Goal: Task Accomplishment & Management: Use online tool/utility

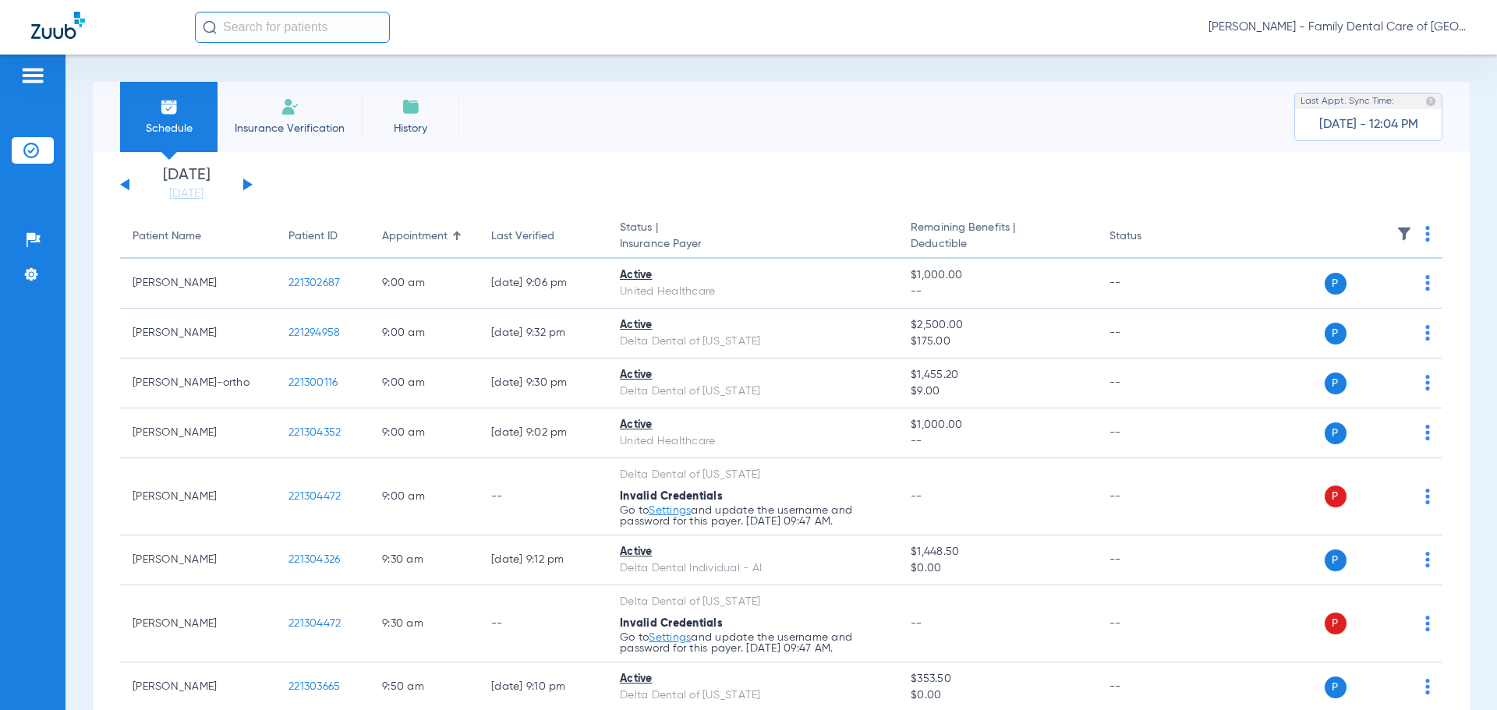
click at [1409, 23] on span "[PERSON_NAME] - Family Dental Care of [GEOGRAPHIC_DATA]" at bounding box center [1337, 27] width 257 height 16
click at [296, 121] on div at bounding box center [748, 355] width 1497 height 710
click at [289, 107] on img at bounding box center [290, 106] width 19 height 19
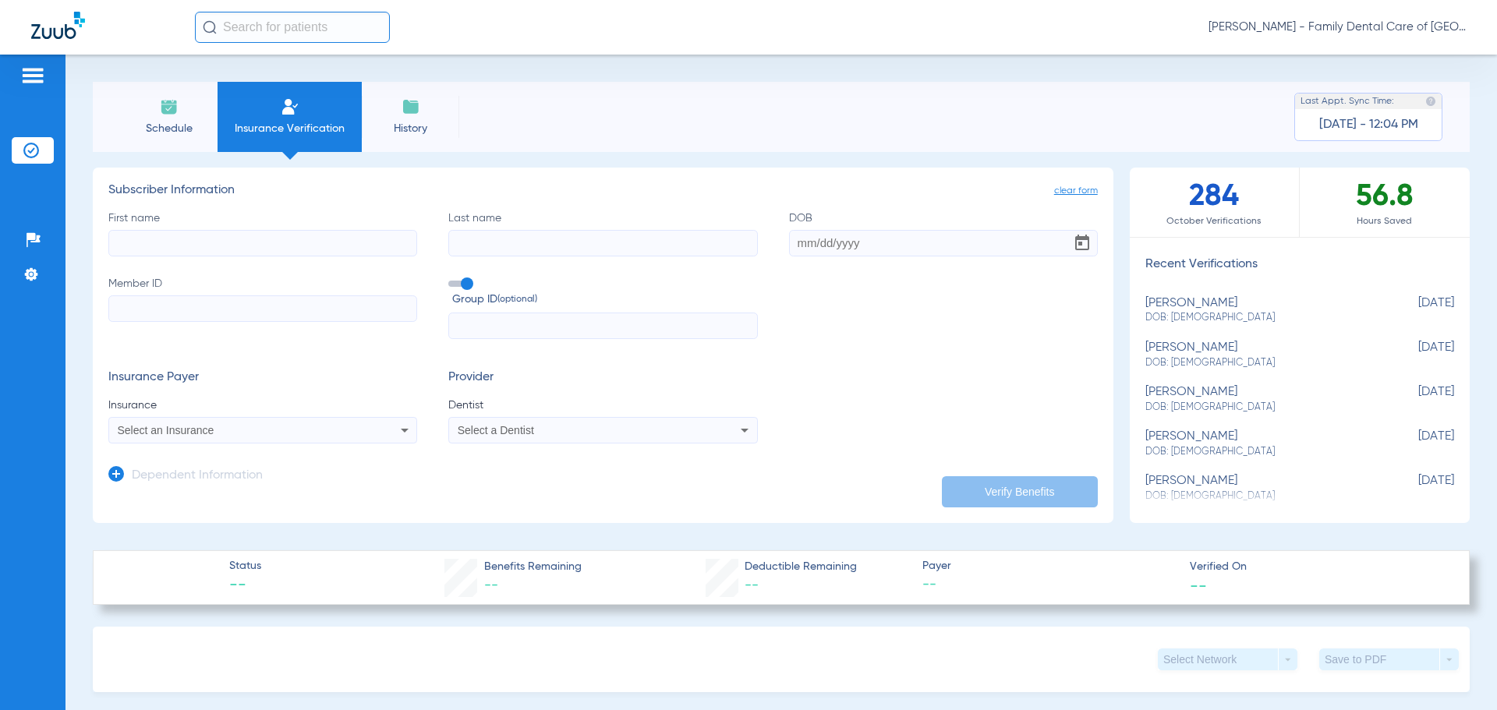
click at [206, 236] on input "First name" at bounding box center [262, 243] width 309 height 27
type input "Saori"
click at [628, 244] on input "Last name Required" at bounding box center [602, 243] width 309 height 27
paste input "Shimokawa"
type input "Shimokawa"
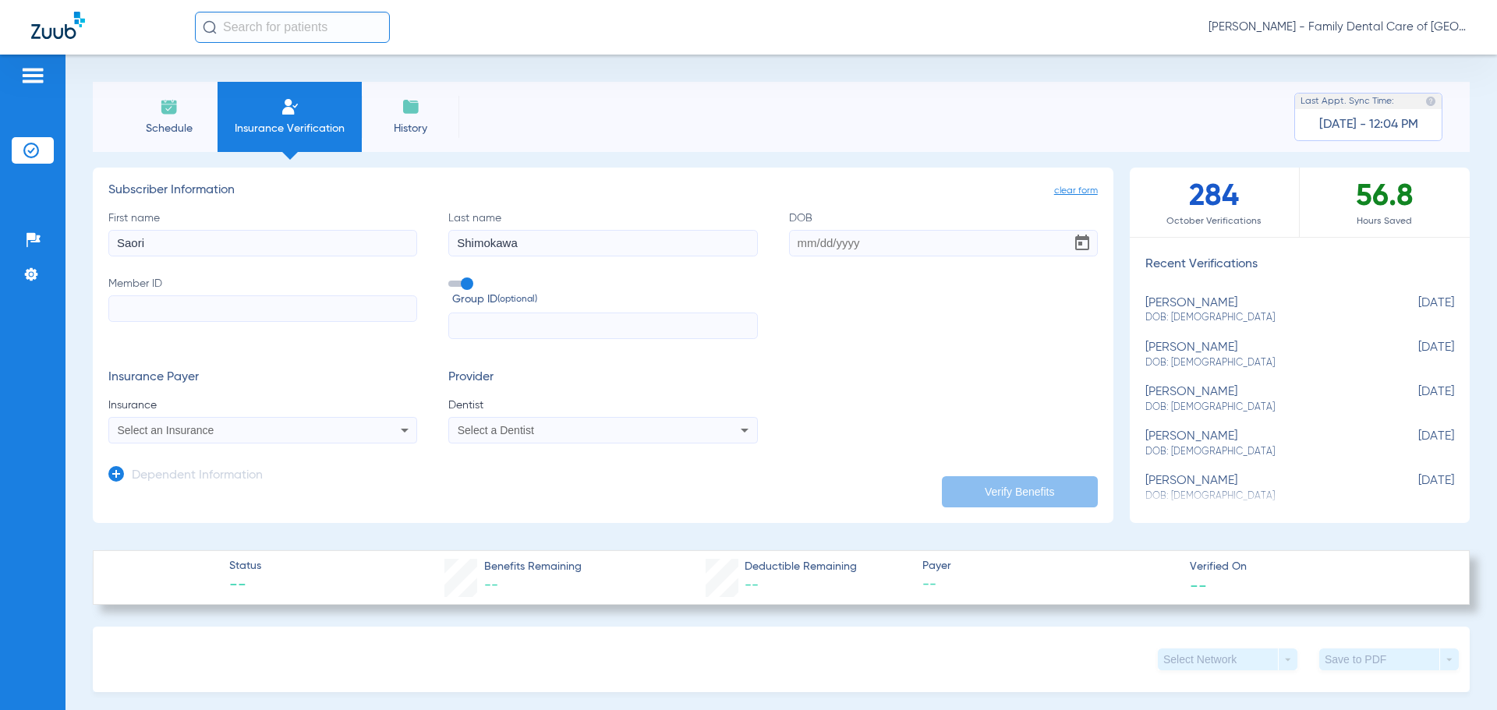
click at [798, 241] on input "DOB" at bounding box center [943, 243] width 309 height 27
type input "[DATE]"
click at [196, 319] on input "Member ID" at bounding box center [262, 309] width 309 height 27
paste input "N10077287"
type input "N10077287"
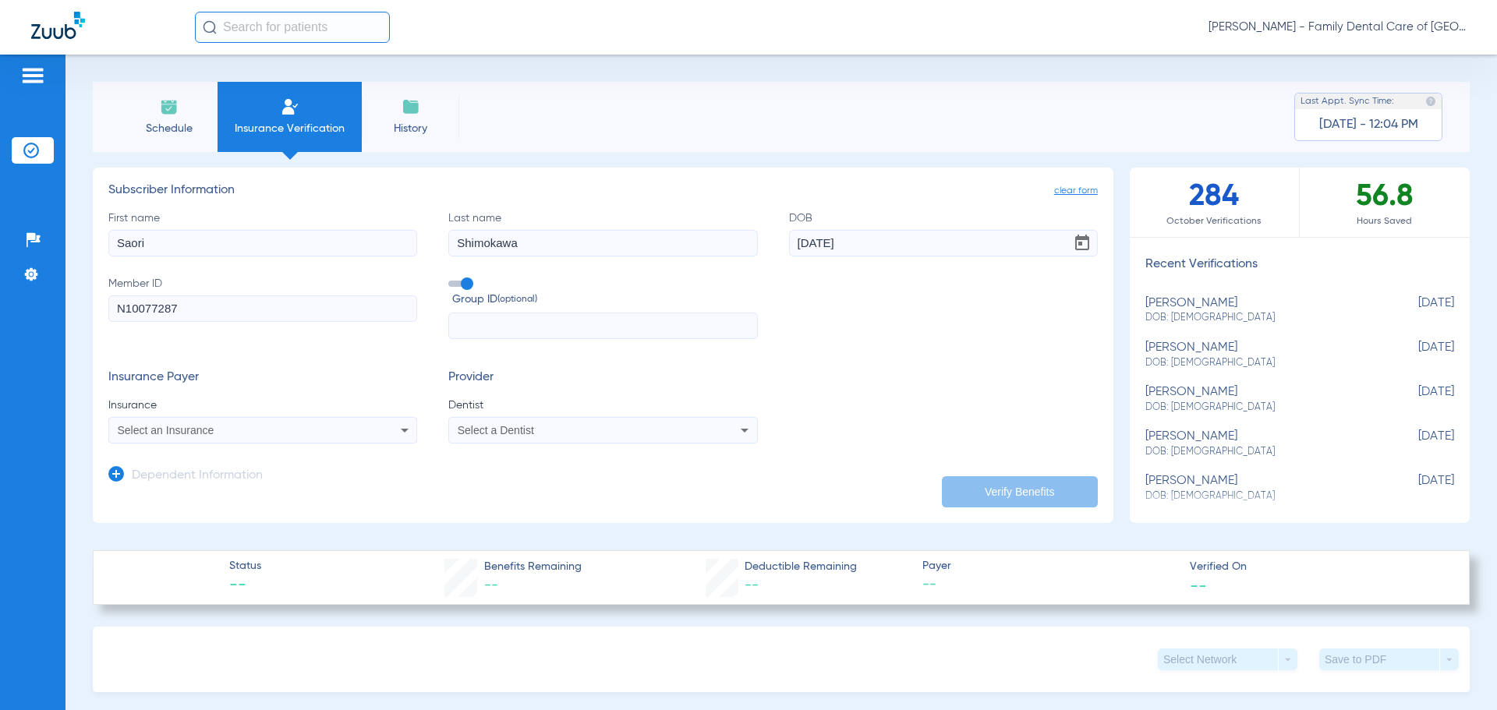
click at [285, 432] on div "Select an Insurance" at bounding box center [234, 430] width 233 height 11
type input "nip"
click at [255, 483] on mat-option "Nippon Life Insurance" at bounding box center [240, 484] width 262 height 25
click at [550, 423] on div "Select a Dentist" at bounding box center [602, 430] width 307 height 19
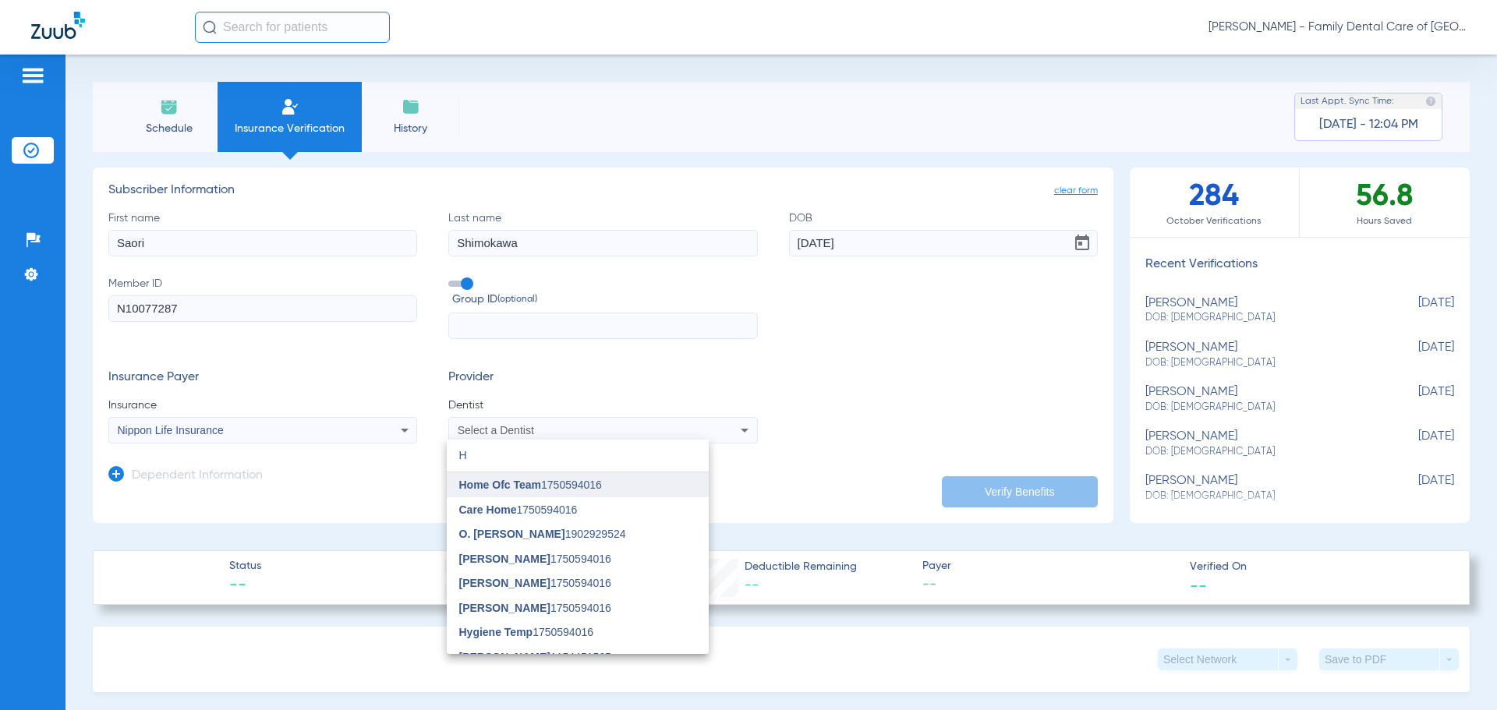
type input "H"
click at [507, 482] on span "Home Ofc Team" at bounding box center [500, 485] width 83 height 12
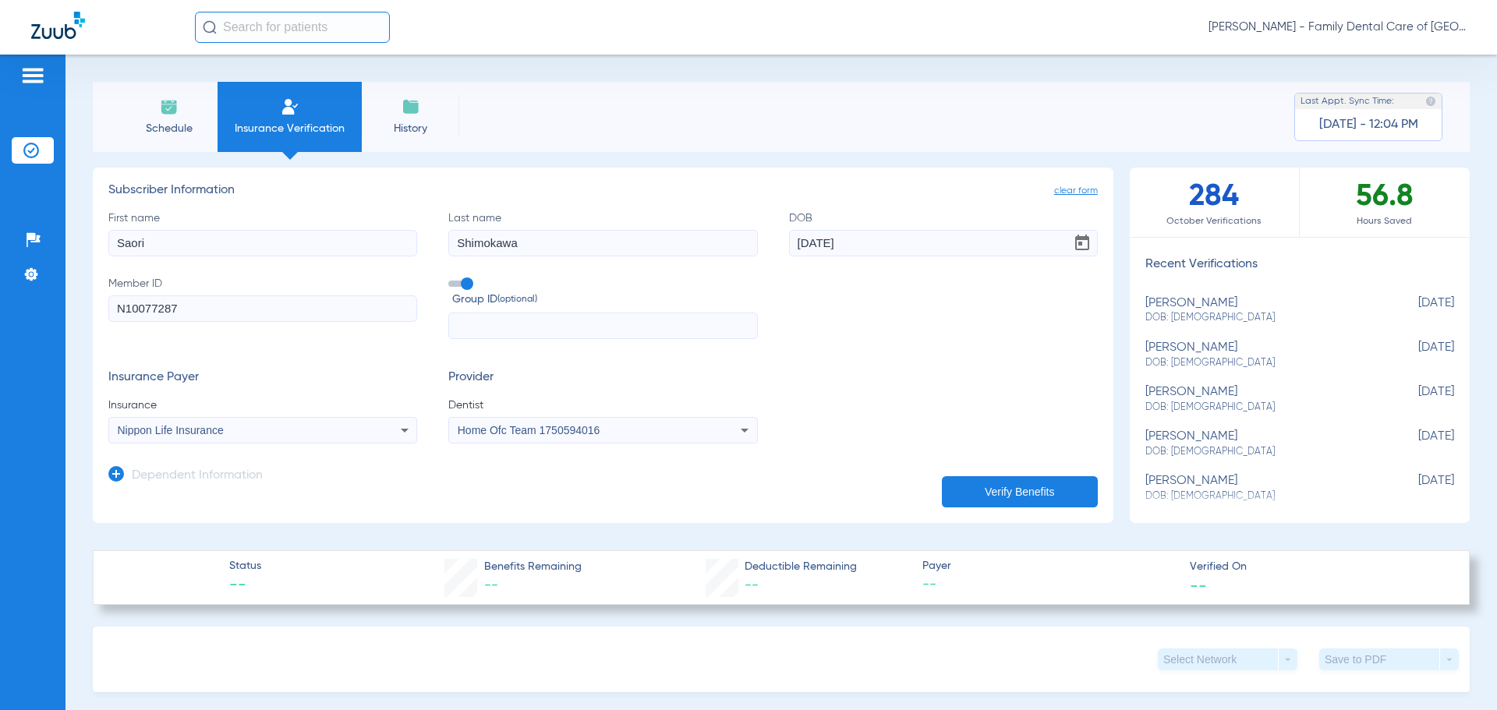
click at [974, 487] on button "Verify Benefits" at bounding box center [1020, 491] width 156 height 31
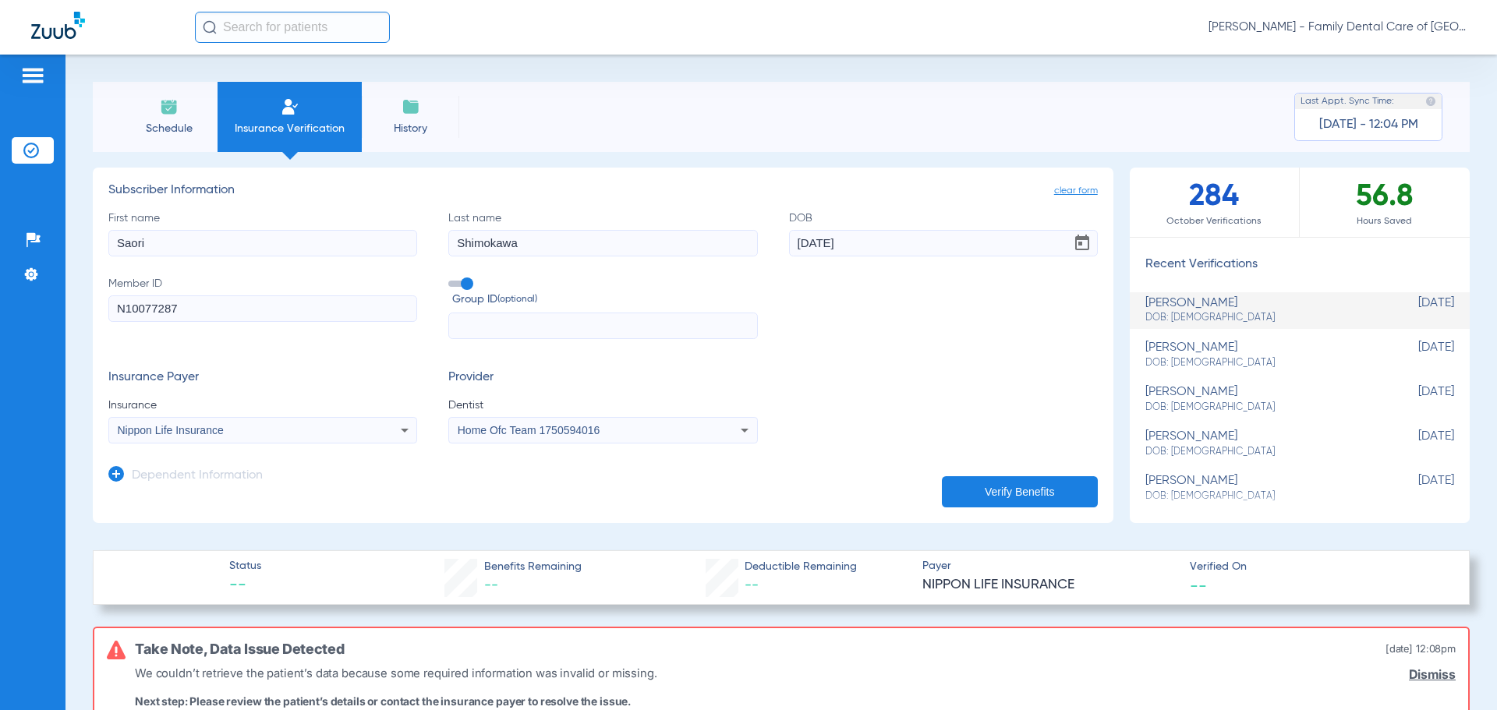
drag, startPoint x: 253, startPoint y: 246, endPoint x: -18, endPoint y: 231, distance: 271.0
click at [0, 231] on html "[PERSON_NAME] - Family Dental Care of Champaign Patients Insurance Verification…" at bounding box center [748, 355] width 1497 height 710
type input "Osamu"
drag, startPoint x: 883, startPoint y: 240, endPoint x: 715, endPoint y: 239, distance: 167.6
click at [715, 239] on div "First name [PERSON_NAME] Last name [PERSON_NAME] DOB [DEMOGRAPHIC_DATA] Member …" at bounding box center [602, 275] width 989 height 129
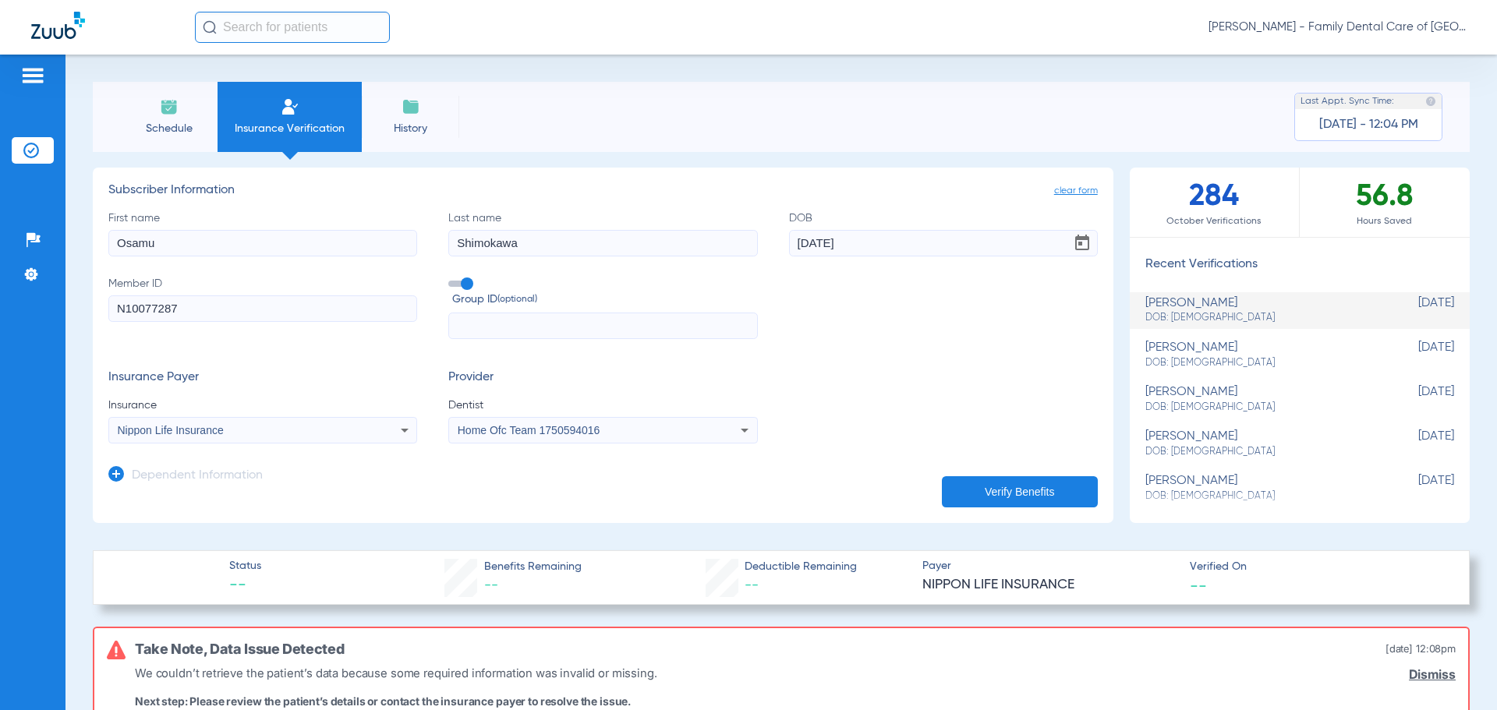
type input "[DATE]"
click at [967, 483] on button "Verify Benefits" at bounding box center [1020, 491] width 156 height 31
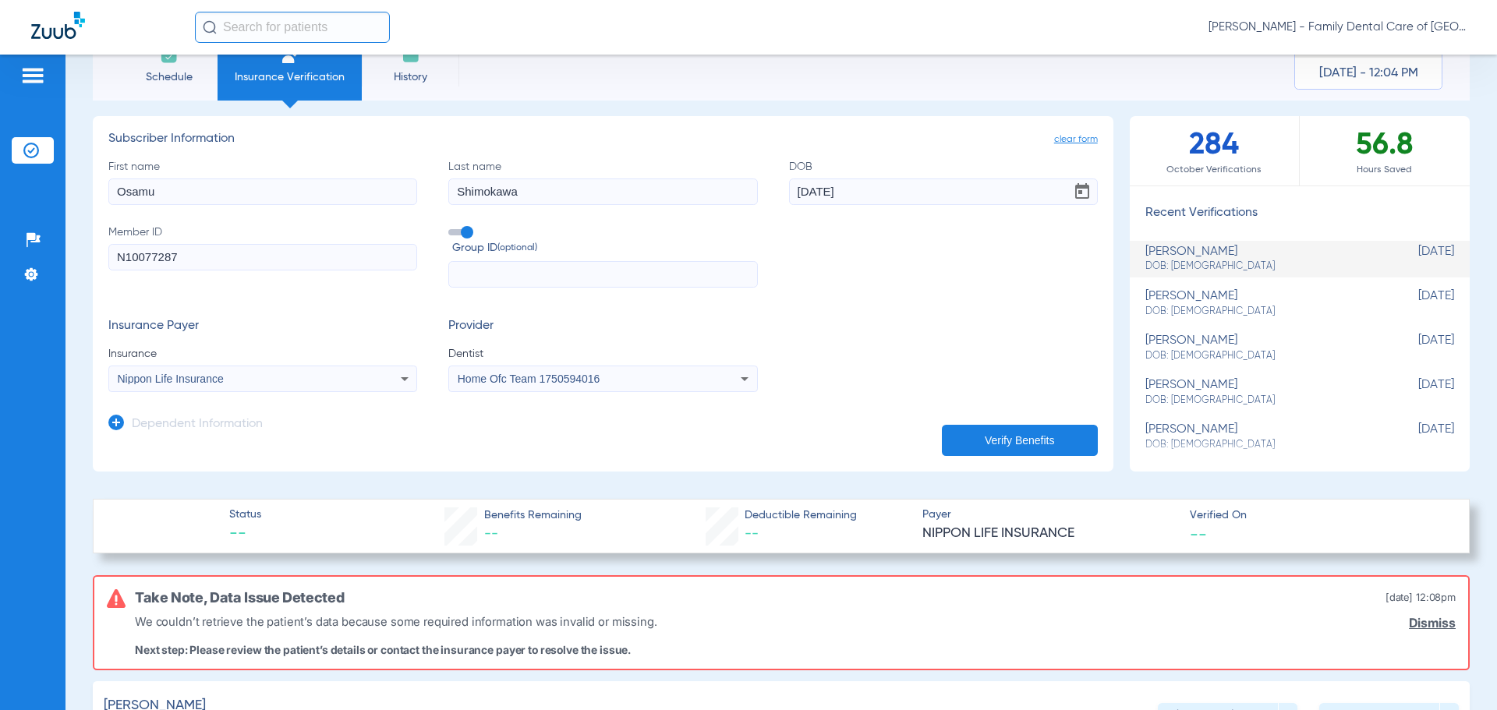
scroll to position [78, 0]
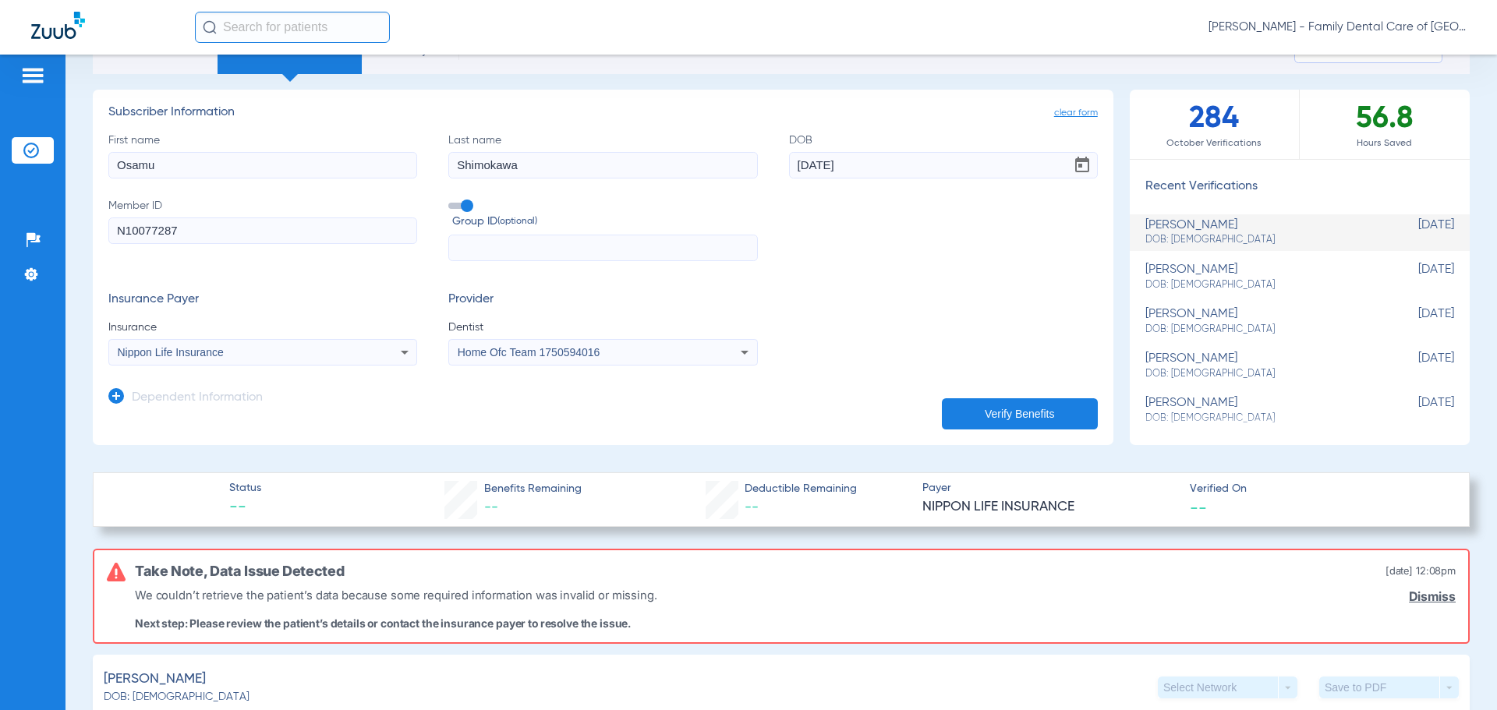
click at [206, 232] on input "N10077287" at bounding box center [262, 231] width 309 height 27
type input "N10077287-01"
click at [979, 411] on button "Verify Benefits" at bounding box center [1020, 413] width 156 height 31
